Goal: Information Seeking & Learning: Learn about a topic

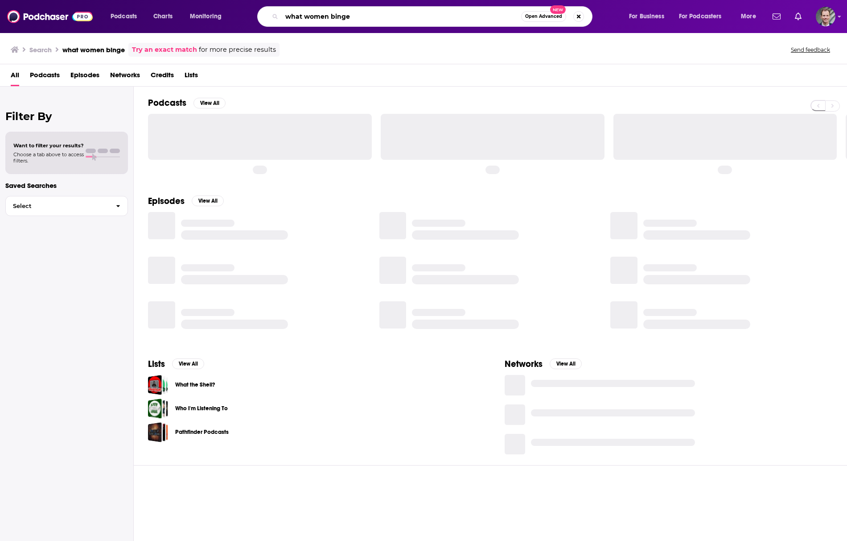
click at [421, 15] on input "what women binge" at bounding box center [402, 16] width 240 height 14
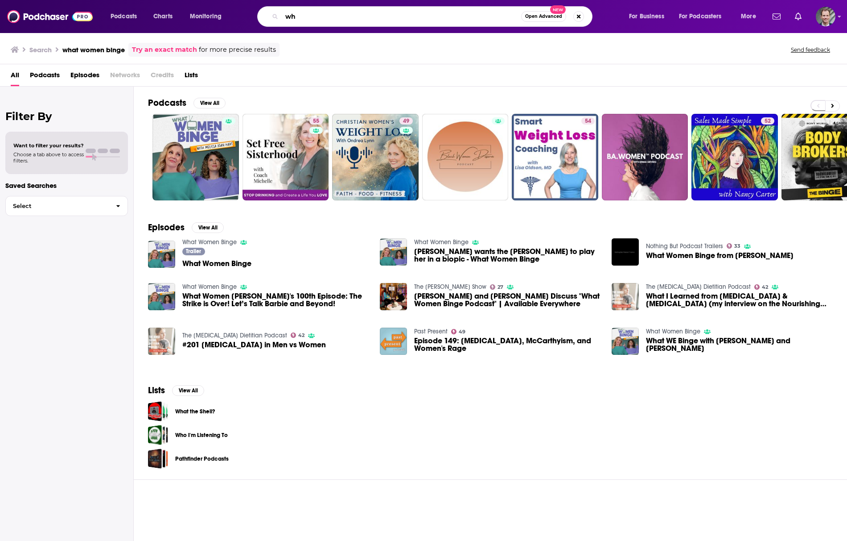
type input "w"
type input "for you from eve"
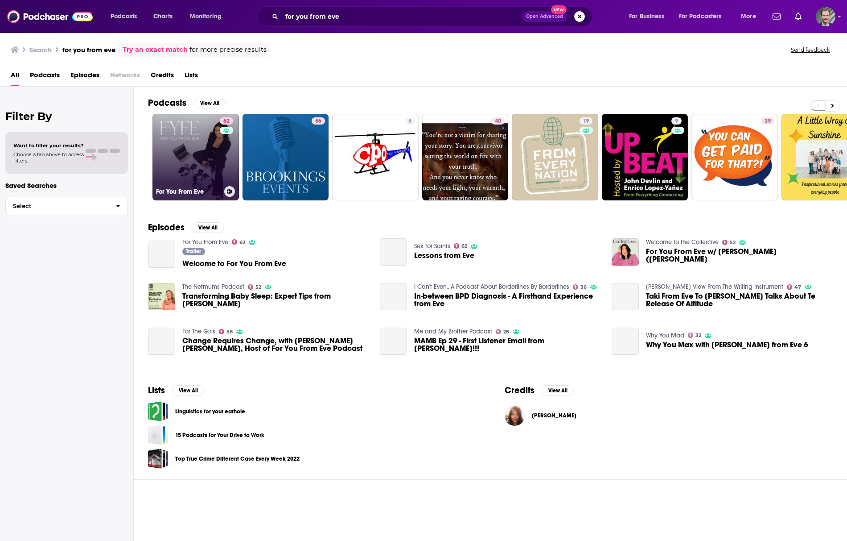
click at [211, 149] on link "62 For You From Eve" at bounding box center [196, 157] width 87 height 87
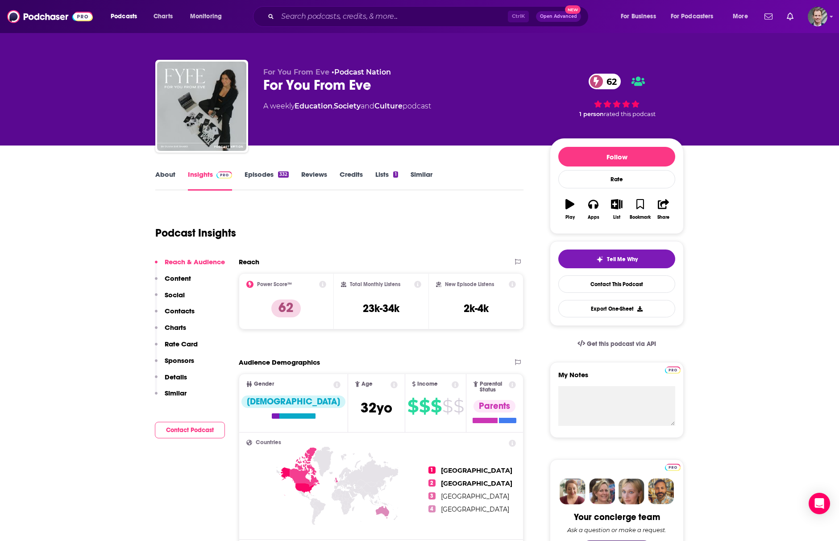
click at [315, 259] on div "Reach" at bounding box center [372, 261] width 266 height 8
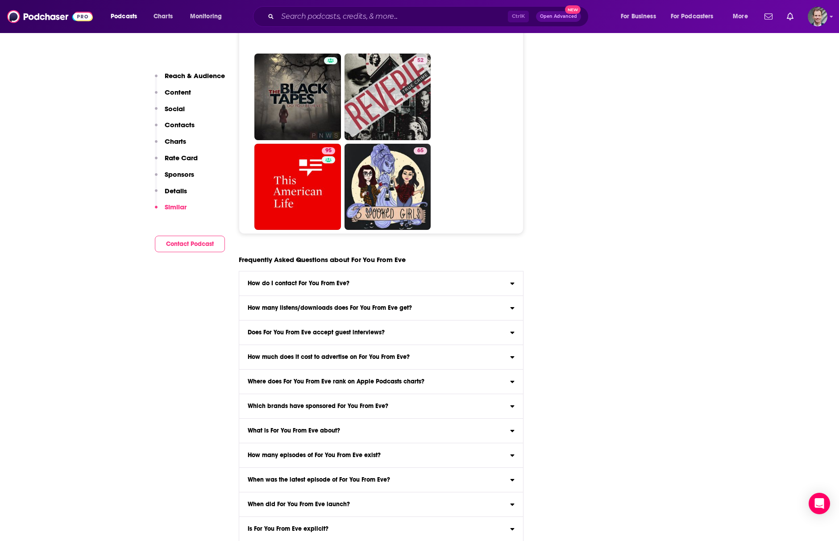
scroll to position [4550, 0]
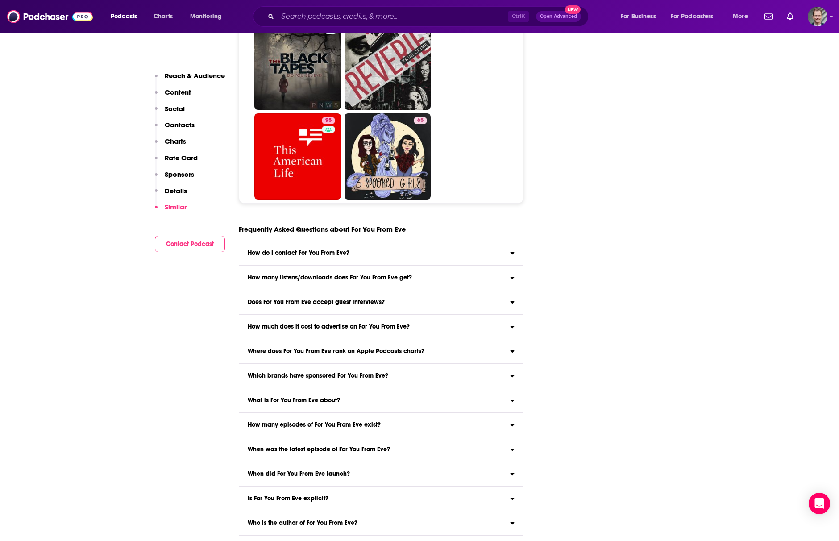
click at [0, 0] on input "Which podcast hosting provider does For You From Eve use? For You From Eve is h…" at bounding box center [0, 0] width 0 height 0
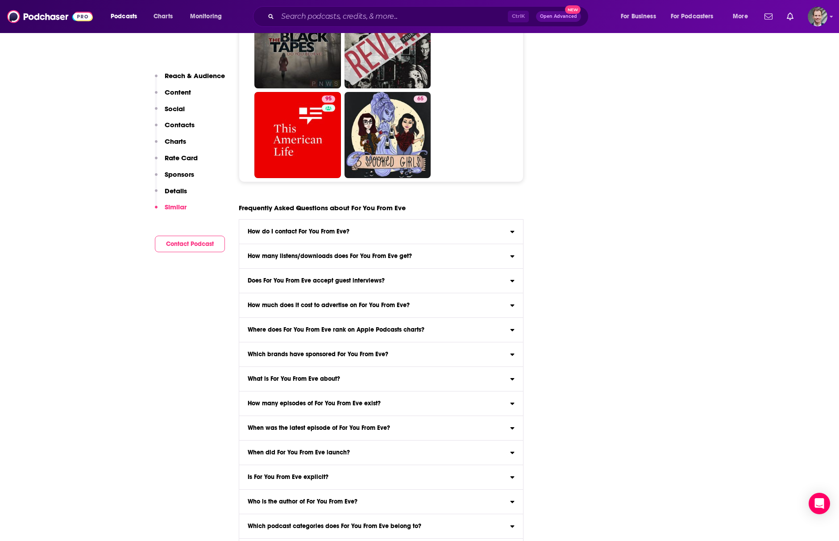
click at [331, 523] on h3 "Which podcast categories does For You From Eve belong to?" at bounding box center [335, 526] width 174 height 6
click at [0, 0] on input "Which podcast categories does For You From Eve belong to? For You From Eve belo…" at bounding box center [0, 0] width 0 height 0
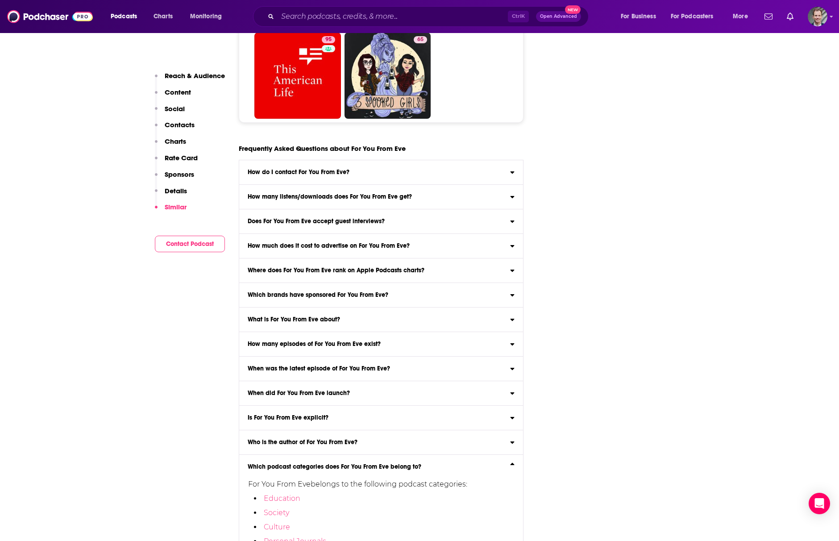
scroll to position [4690, 0]
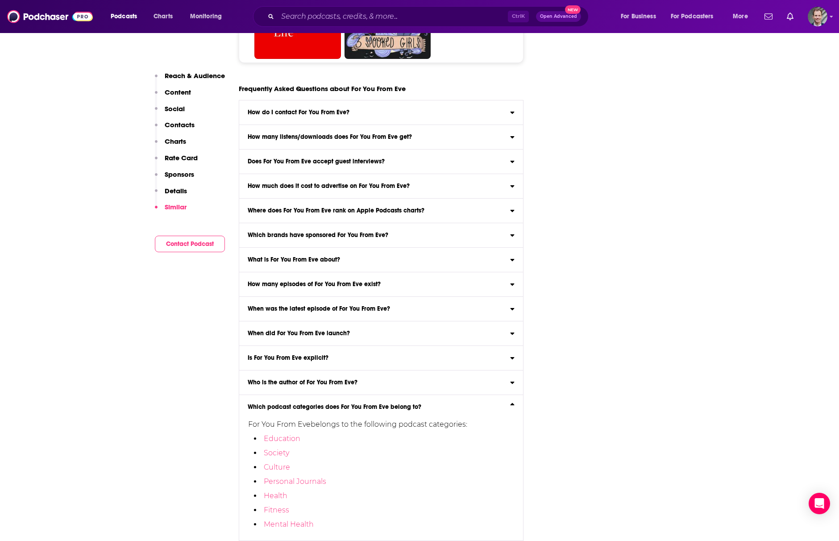
click at [307, 379] on h3 "Who is the author of For You From Eve?" at bounding box center [303, 382] width 110 height 6
click at [0, 0] on input "Who is the author of For You From Eve? For You From Eve is created by For You F…" at bounding box center [0, 0] width 0 height 0
